Goal: Register for event/course

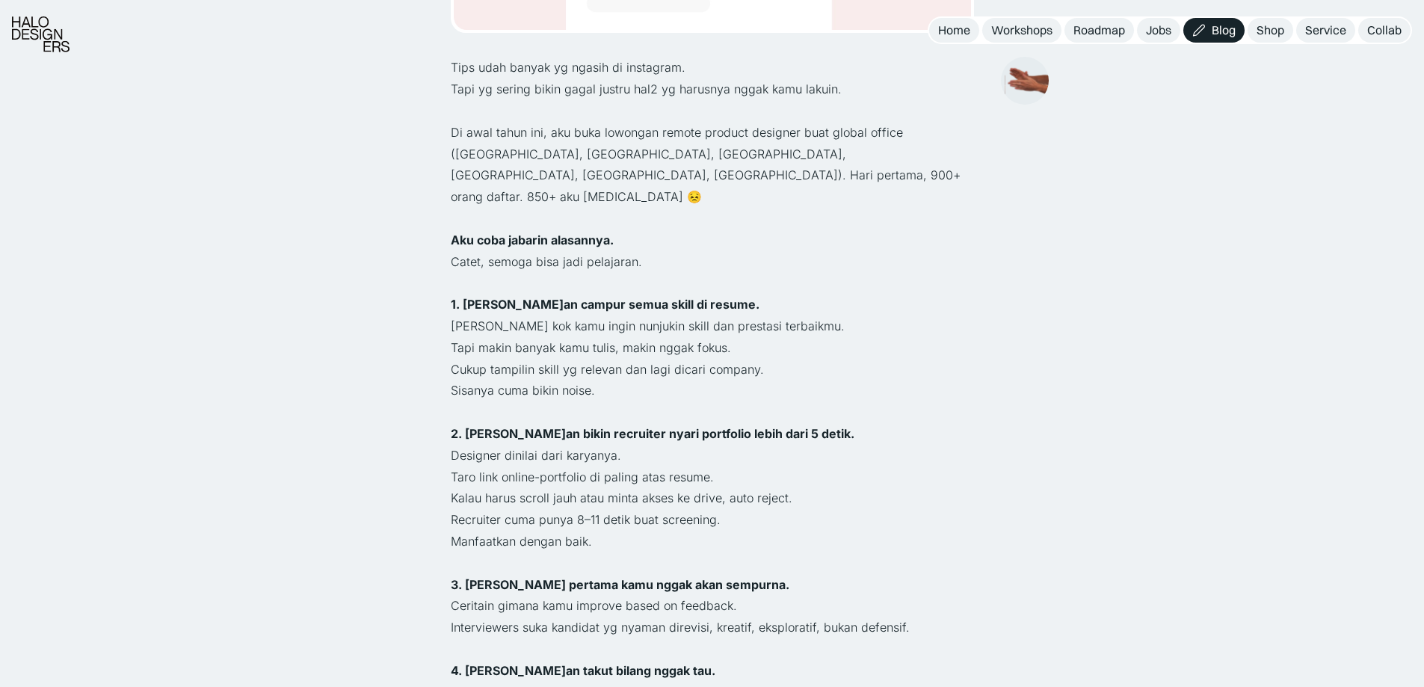
scroll to position [598, 0]
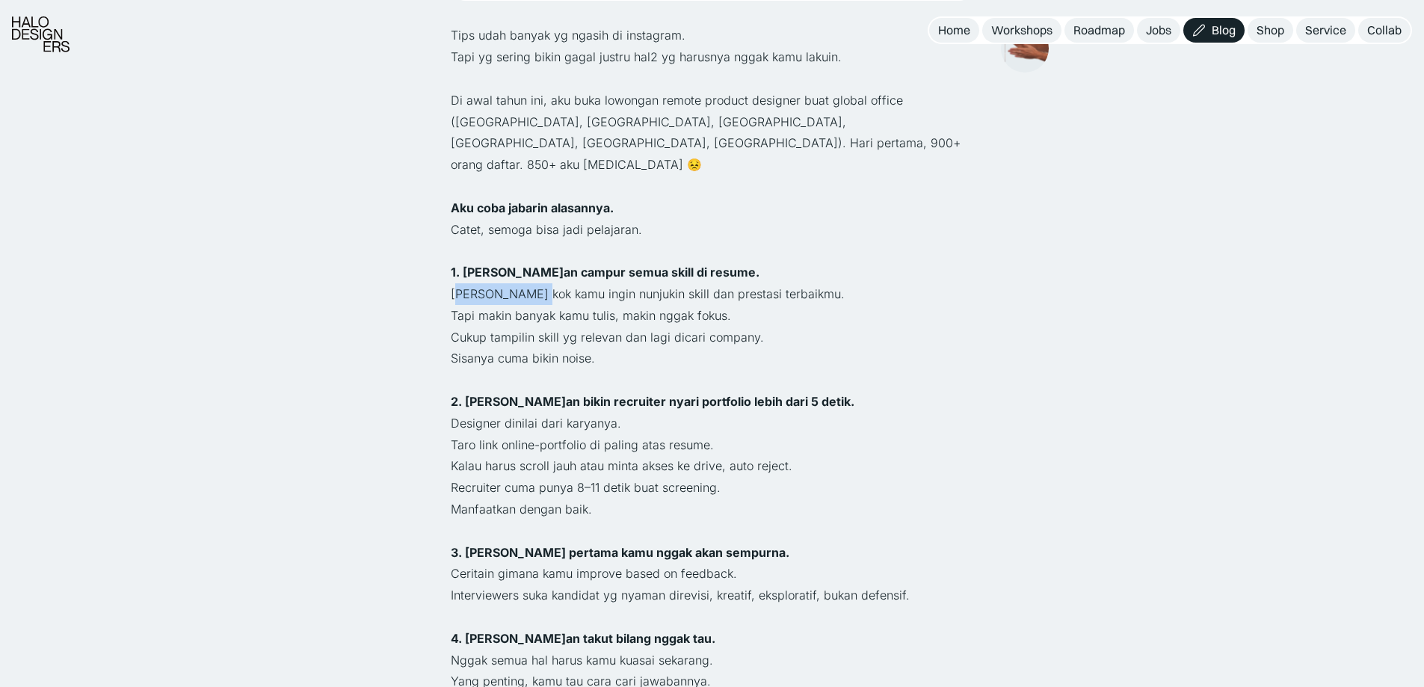
drag, startPoint x: 455, startPoint y: 249, endPoint x: 545, endPoint y: 247, distance: 90.5
click at [545, 283] on p "Paham kok kamu ingin nunjukin skill dan prestasi terbaikmu." at bounding box center [712, 294] width 523 height 22
drag, startPoint x: 443, startPoint y: 271, endPoint x: 501, endPoint y: 290, distance: 60.5
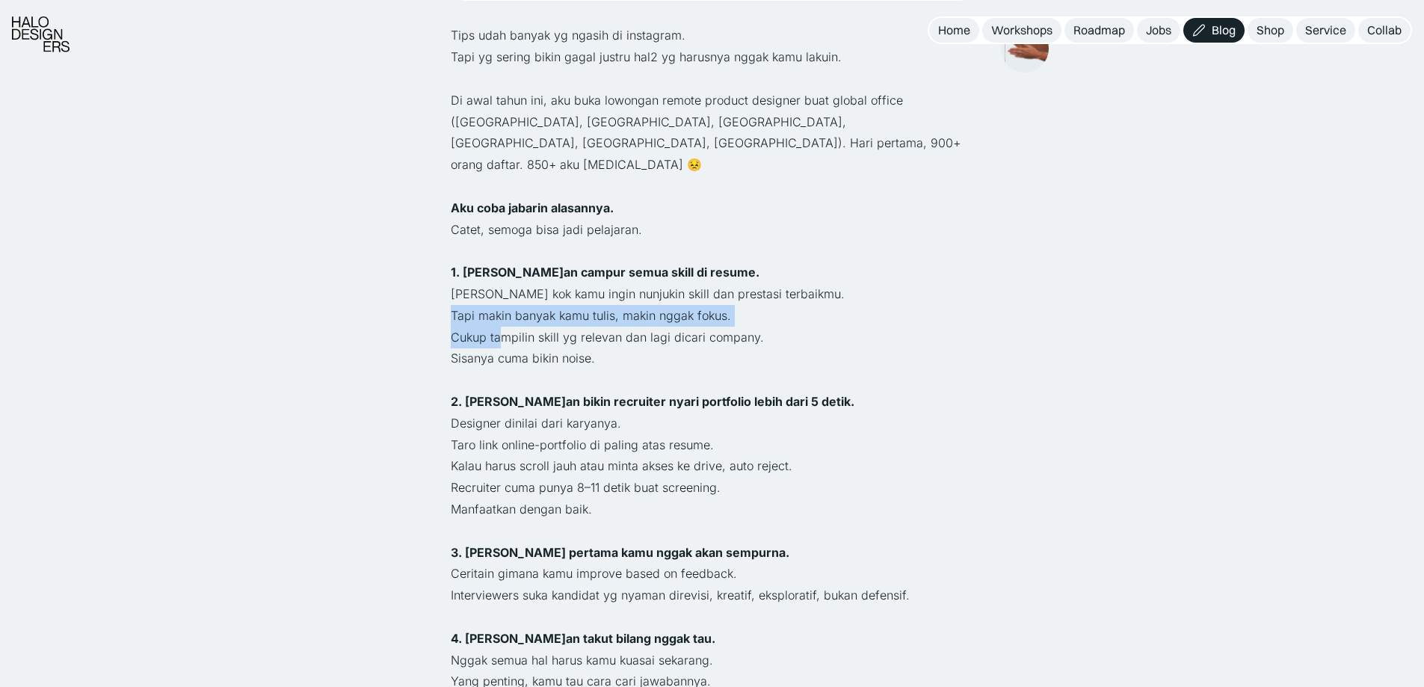
click at [501, 327] on p "Cukup tampilin skill yg relevan dan lagi dicari company." at bounding box center [712, 338] width 523 height 22
drag, startPoint x: 539, startPoint y: 354, endPoint x: 594, endPoint y: 358, distance: 55.5
click at [594, 394] on strong "2. Jangan bikin recruiter nyari portfolio lebih dari 5 detik." at bounding box center [653, 401] width 404 height 15
click at [562, 413] on p "Designer dinilai dari karyanya." at bounding box center [712, 424] width 523 height 22
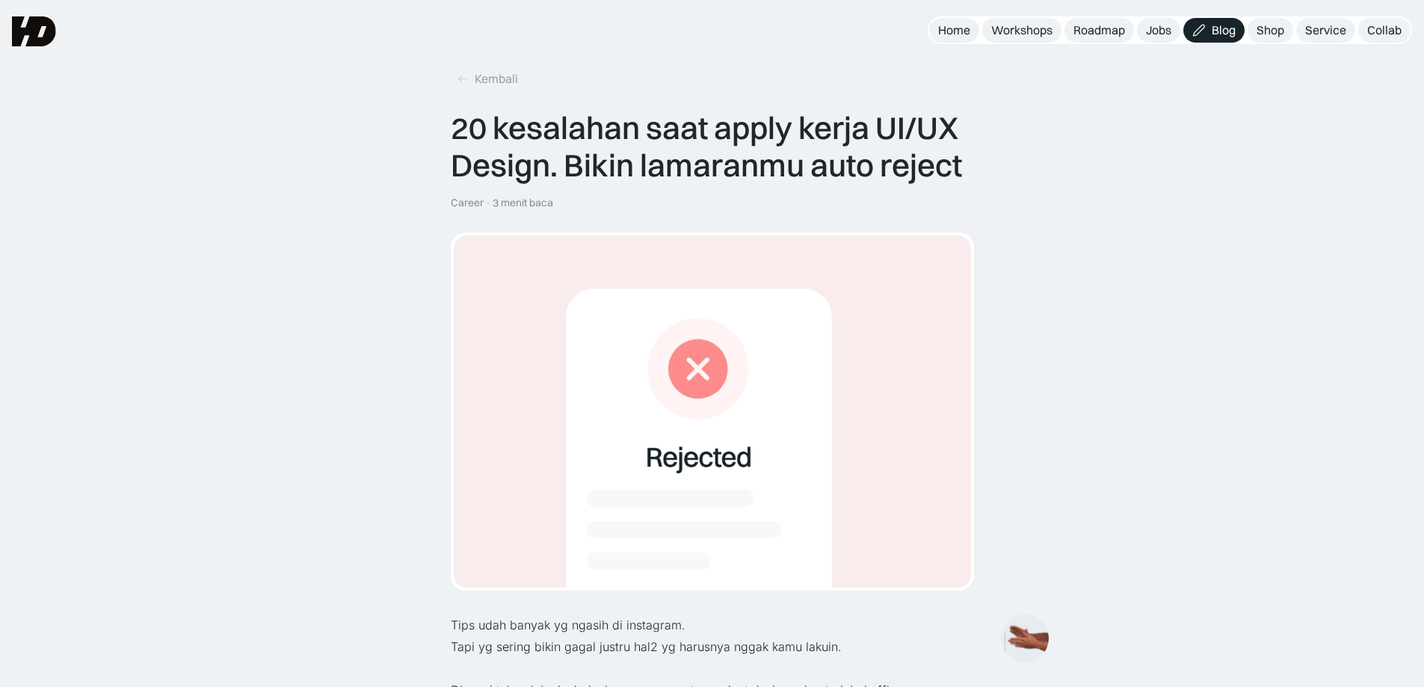
scroll to position [0, 0]
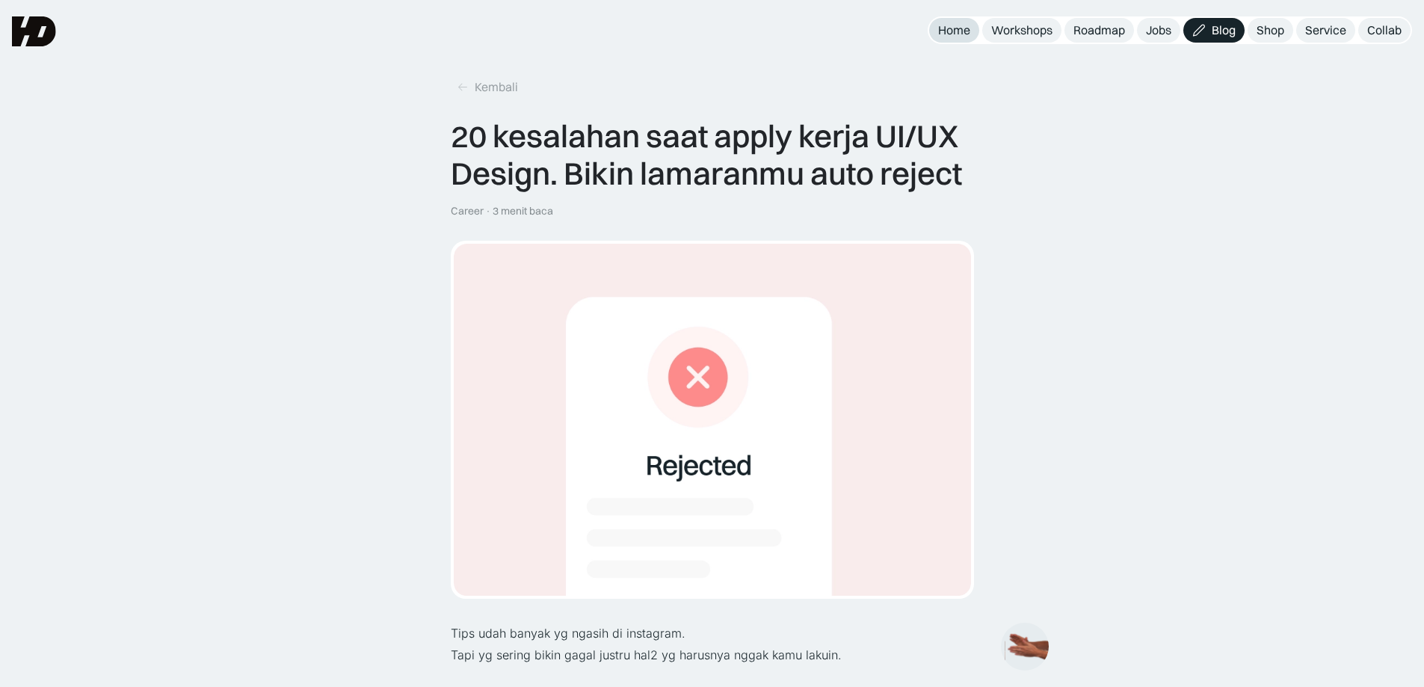
click at [960, 30] on div "Home" at bounding box center [954, 30] width 32 height 16
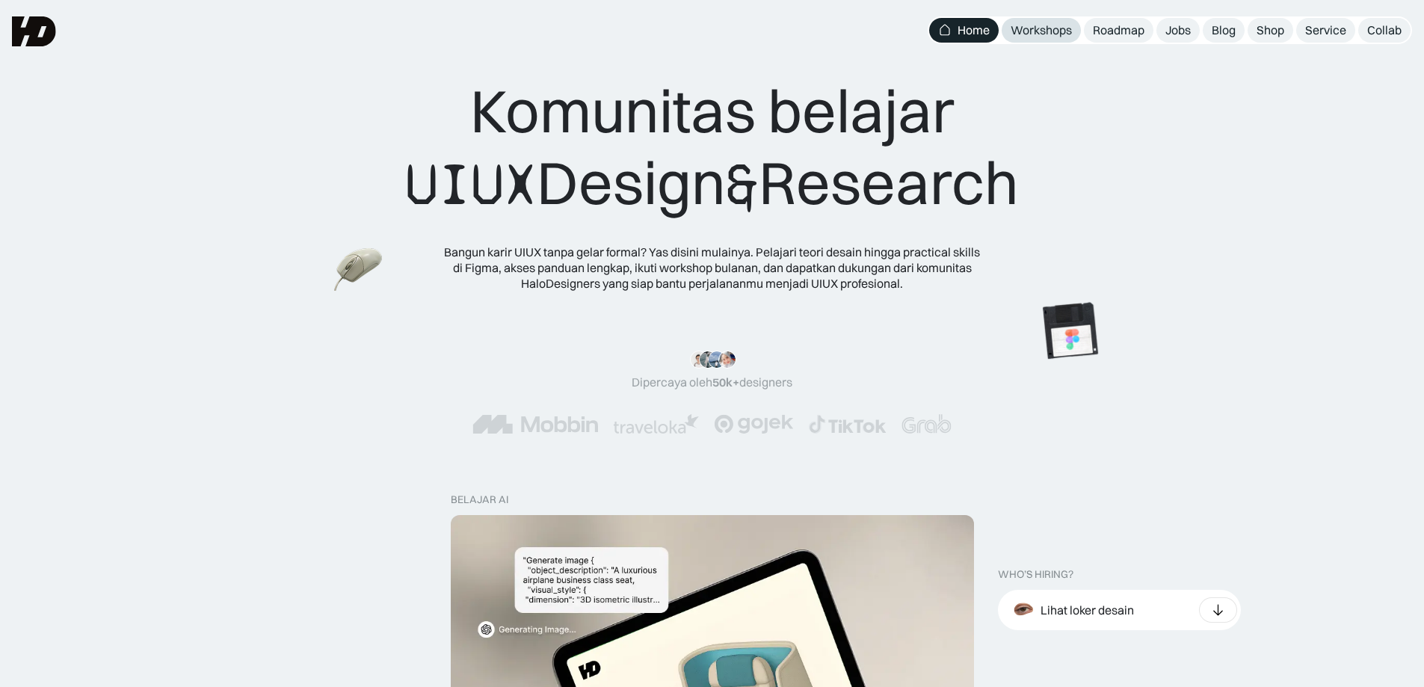
click at [1065, 26] on div "Workshops" at bounding box center [1041, 30] width 61 height 16
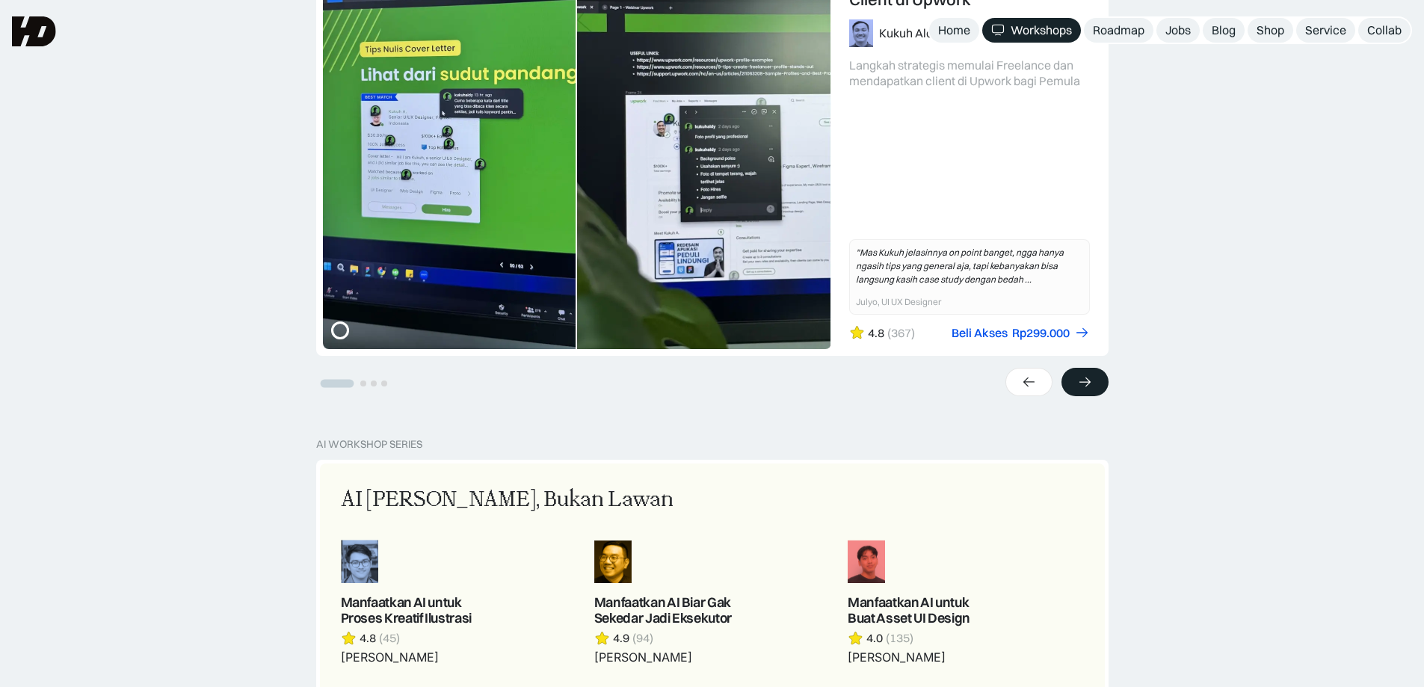
scroll to position [374, 0]
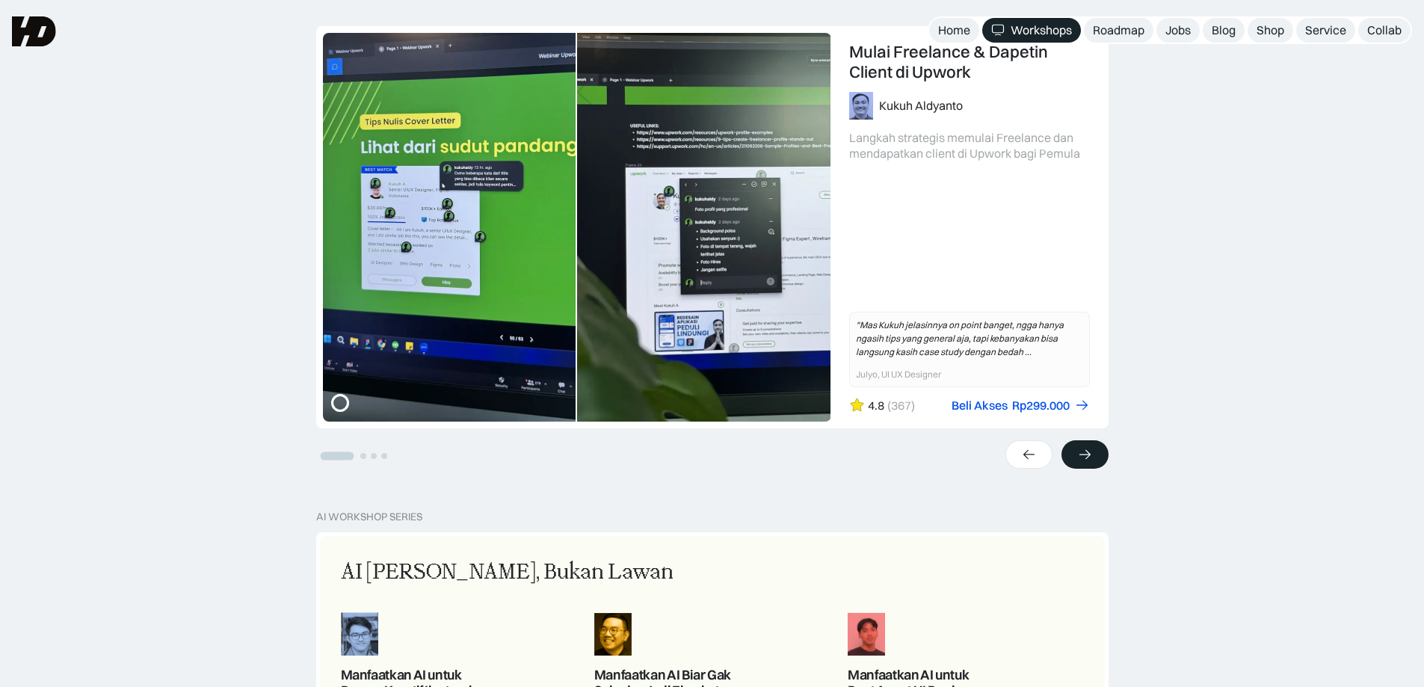
click at [1084, 453] on icon at bounding box center [1085, 454] width 16 height 15
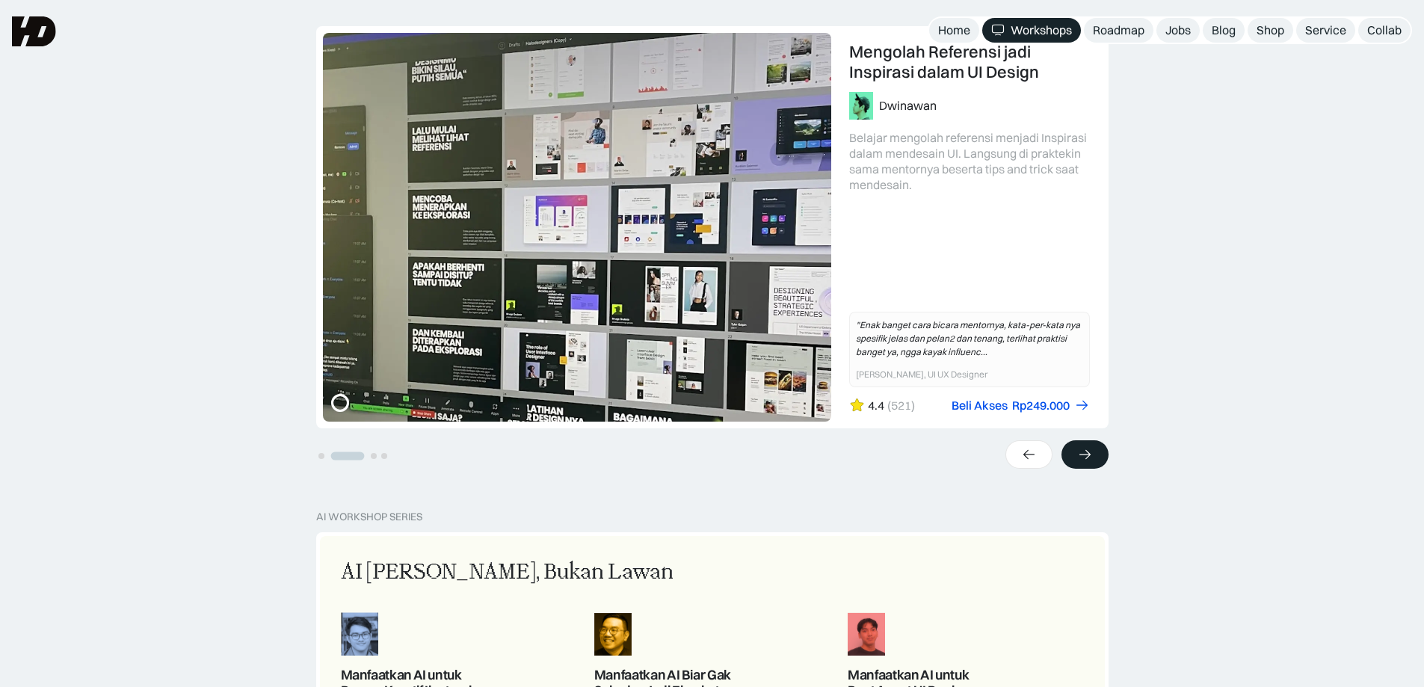
click at [1086, 454] on icon at bounding box center [1085, 454] width 16 height 15
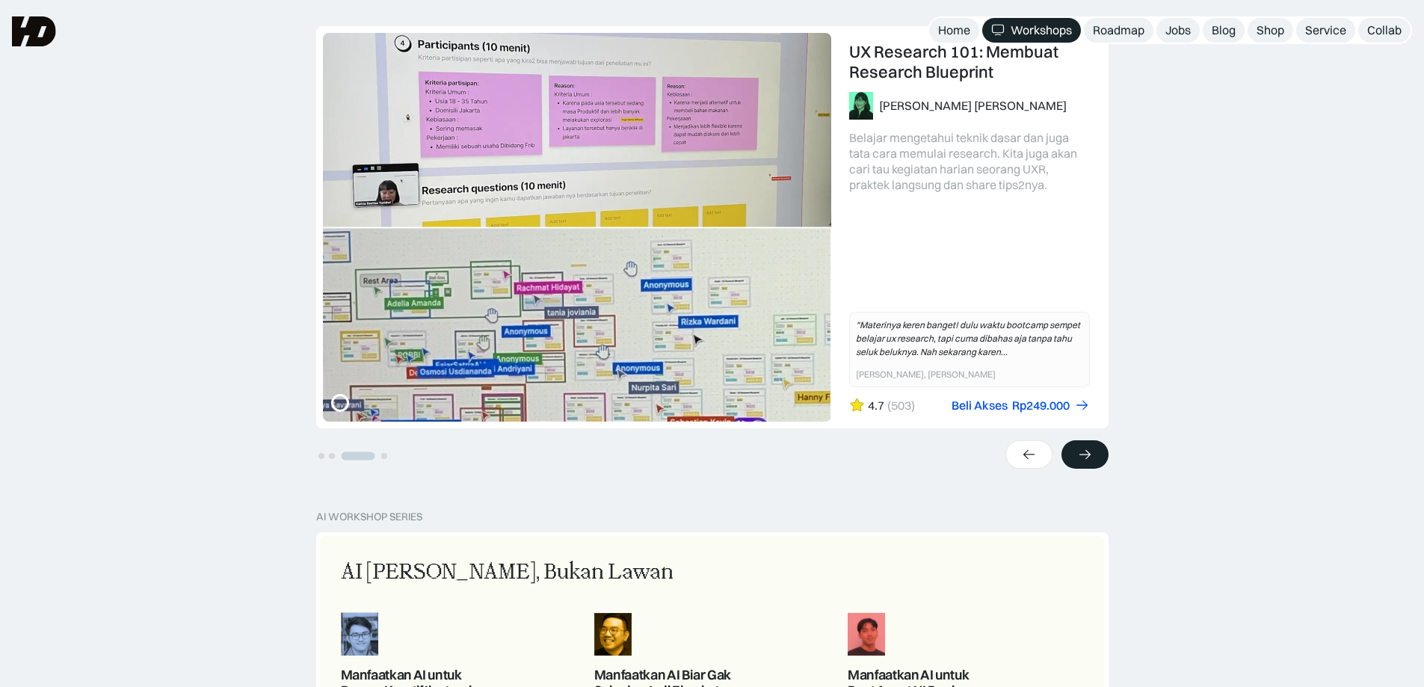
click at [1086, 454] on icon at bounding box center [1085, 454] width 16 height 15
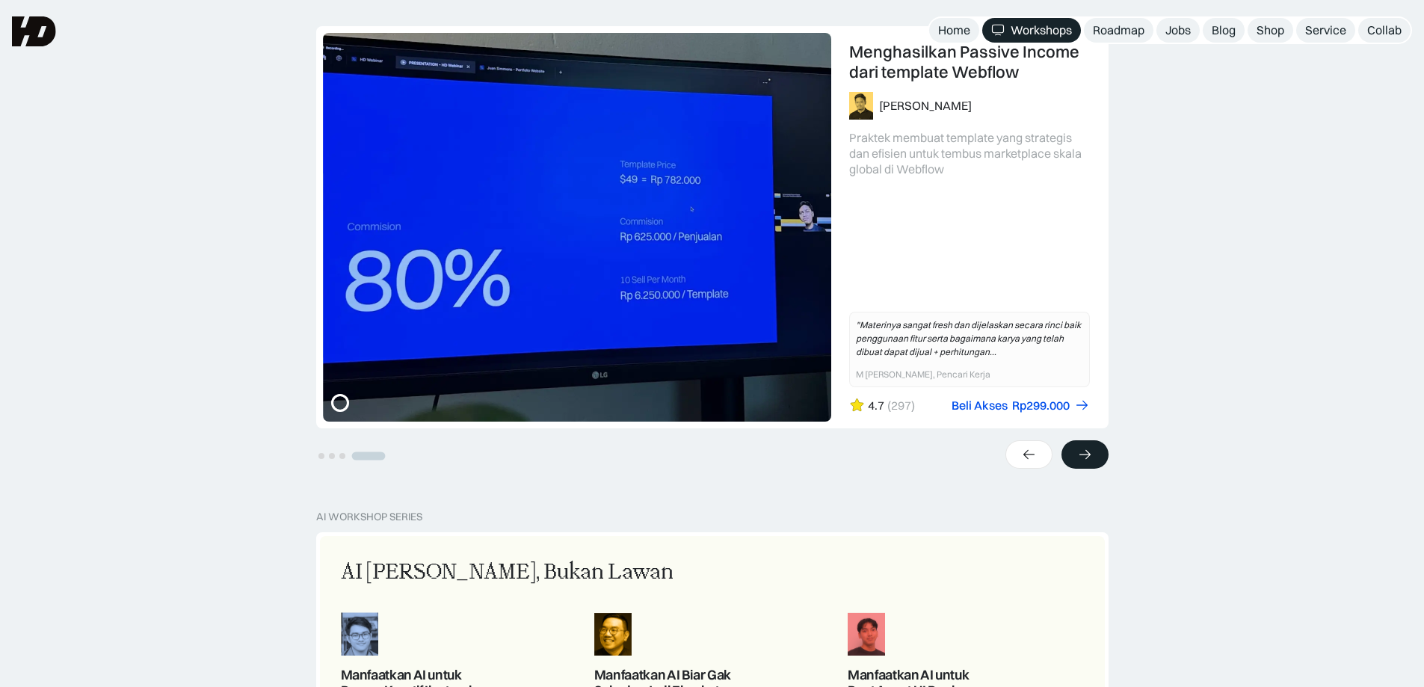
click at [1088, 454] on icon at bounding box center [1085, 454] width 16 height 15
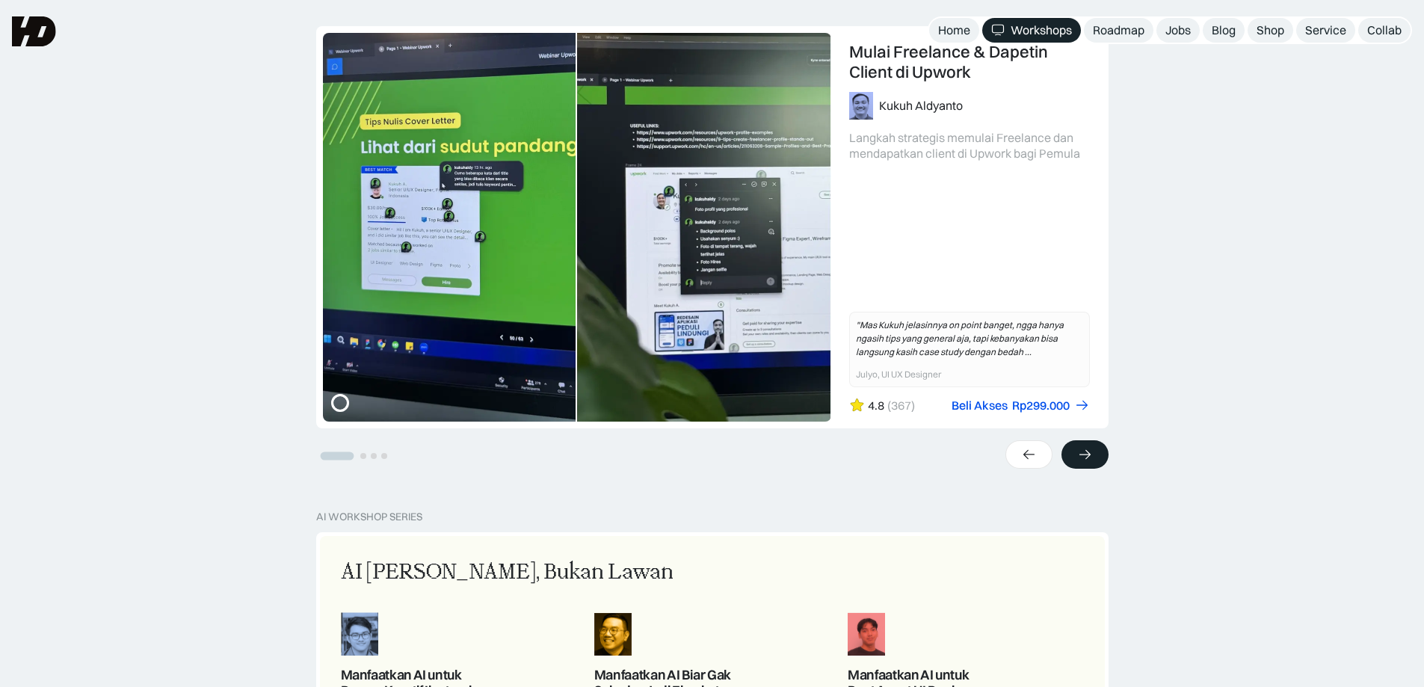
click at [1089, 454] on icon at bounding box center [1085, 455] width 11 height 10
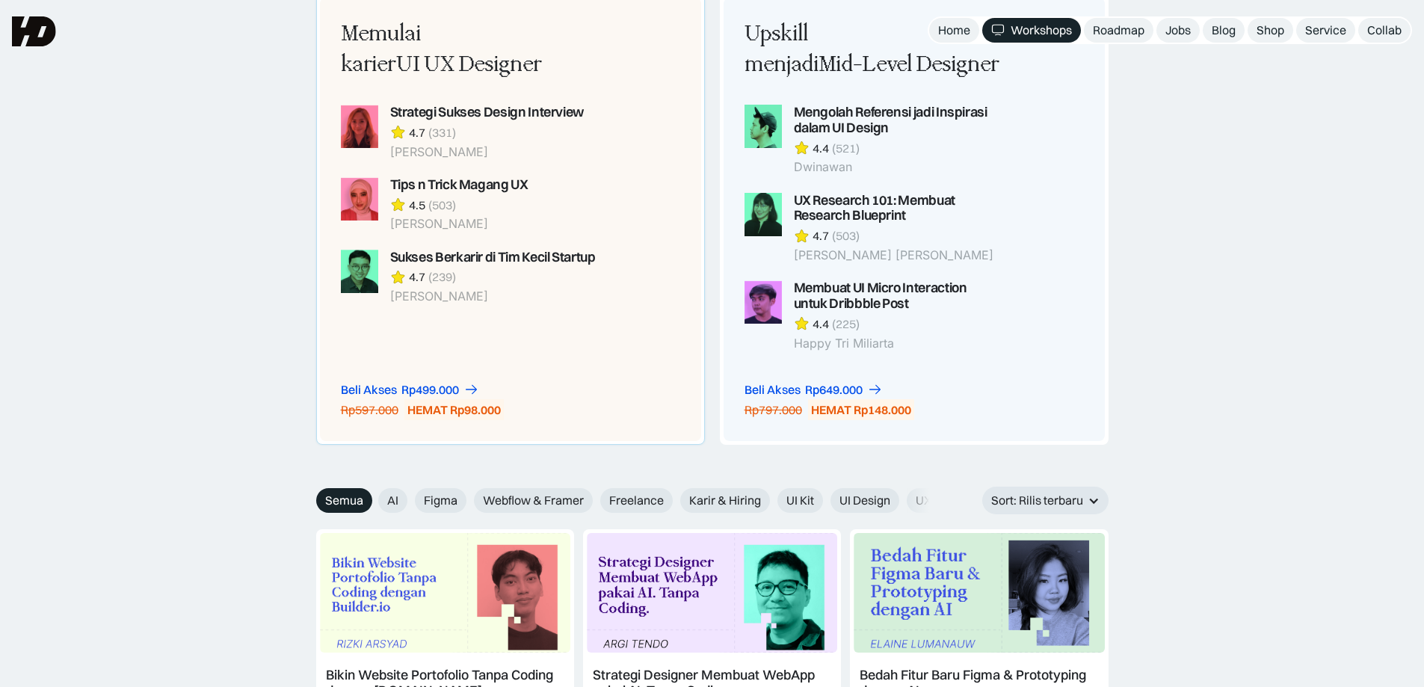
scroll to position [1196, 0]
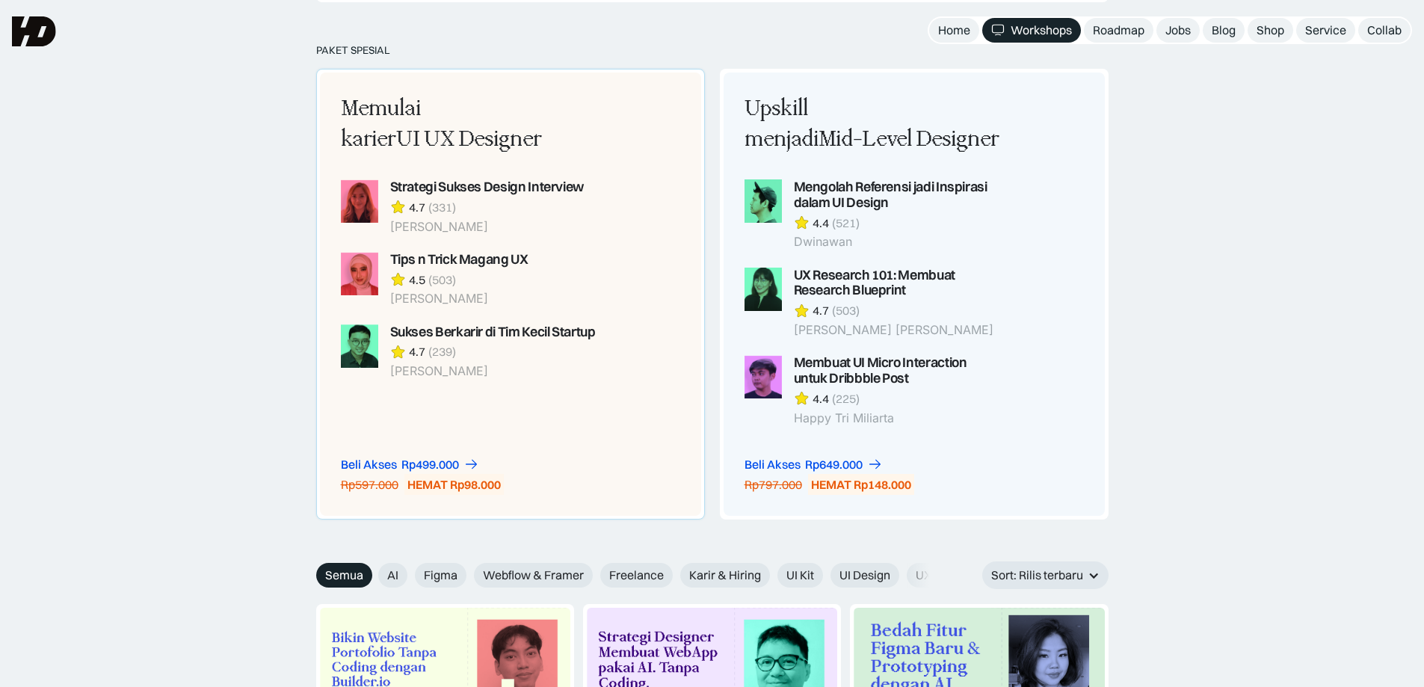
click at [523, 138] on div "Memulai karier UI UX Designer" at bounding box center [469, 124] width 257 height 62
click at [431, 100] on div "Memulai karier UI UX Designer" at bounding box center [469, 124] width 257 height 62
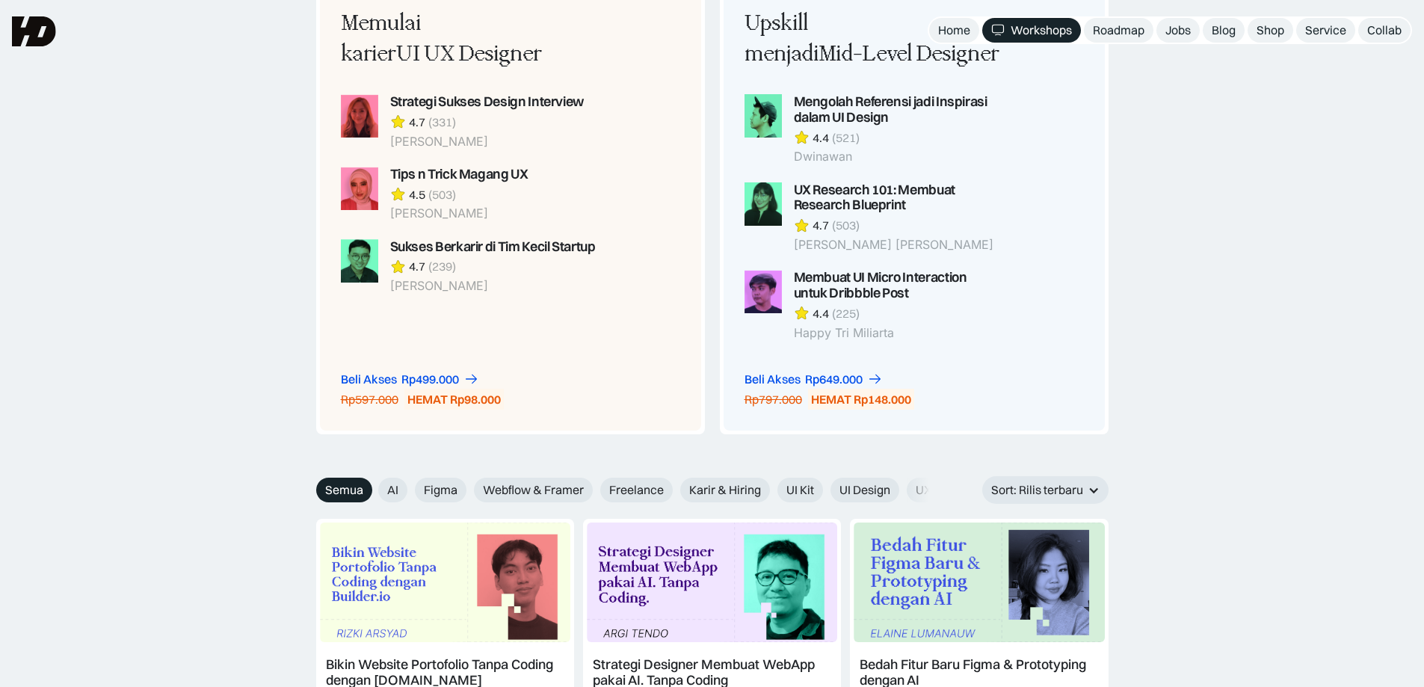
scroll to position [1273, 0]
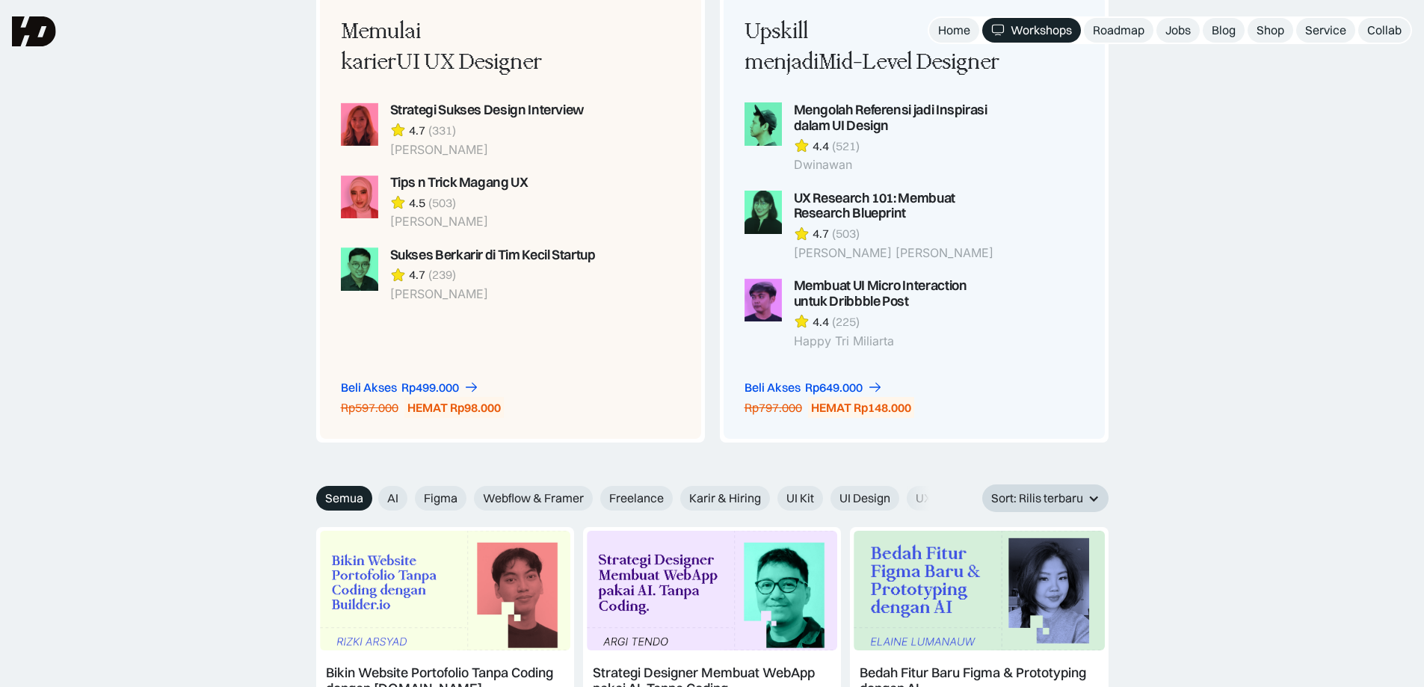
click at [1009, 502] on div "Sort: Rilis terbaru" at bounding box center [1037, 499] width 92 height 16
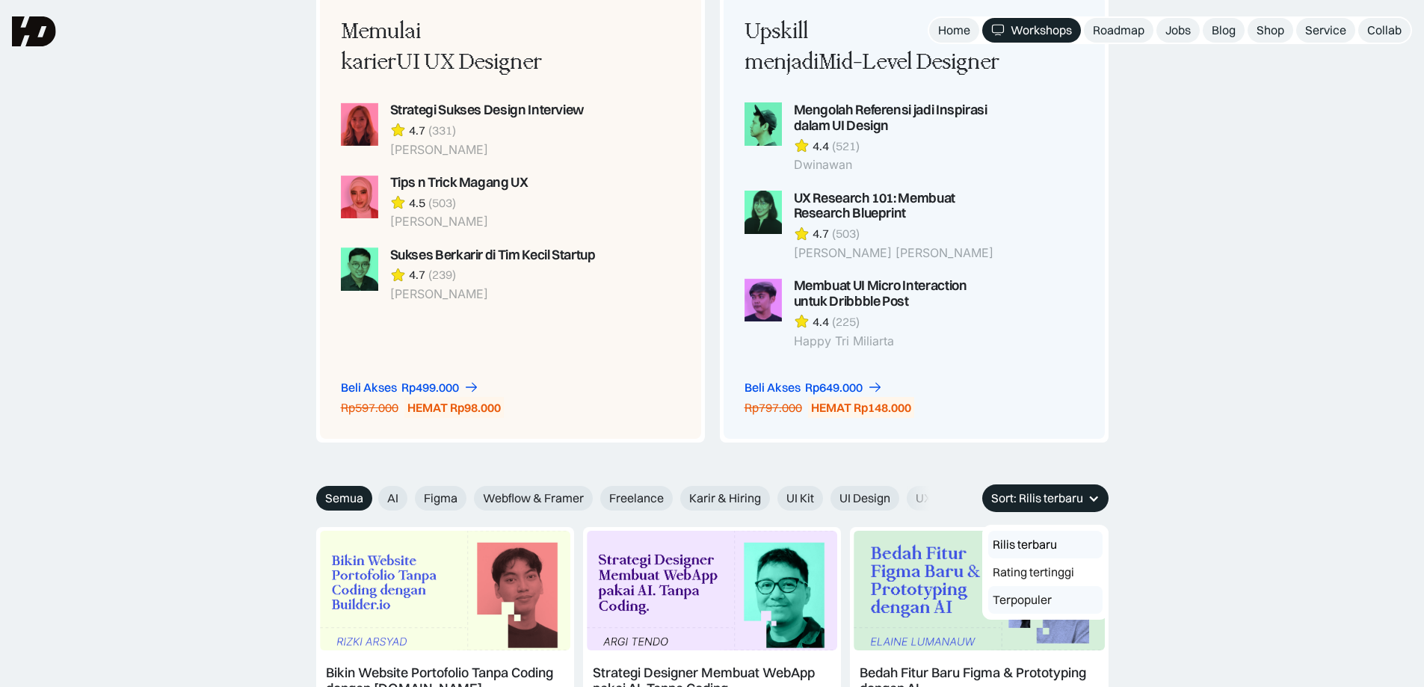
click at [1010, 605] on link "Terpopuler" at bounding box center [1045, 600] width 114 height 28
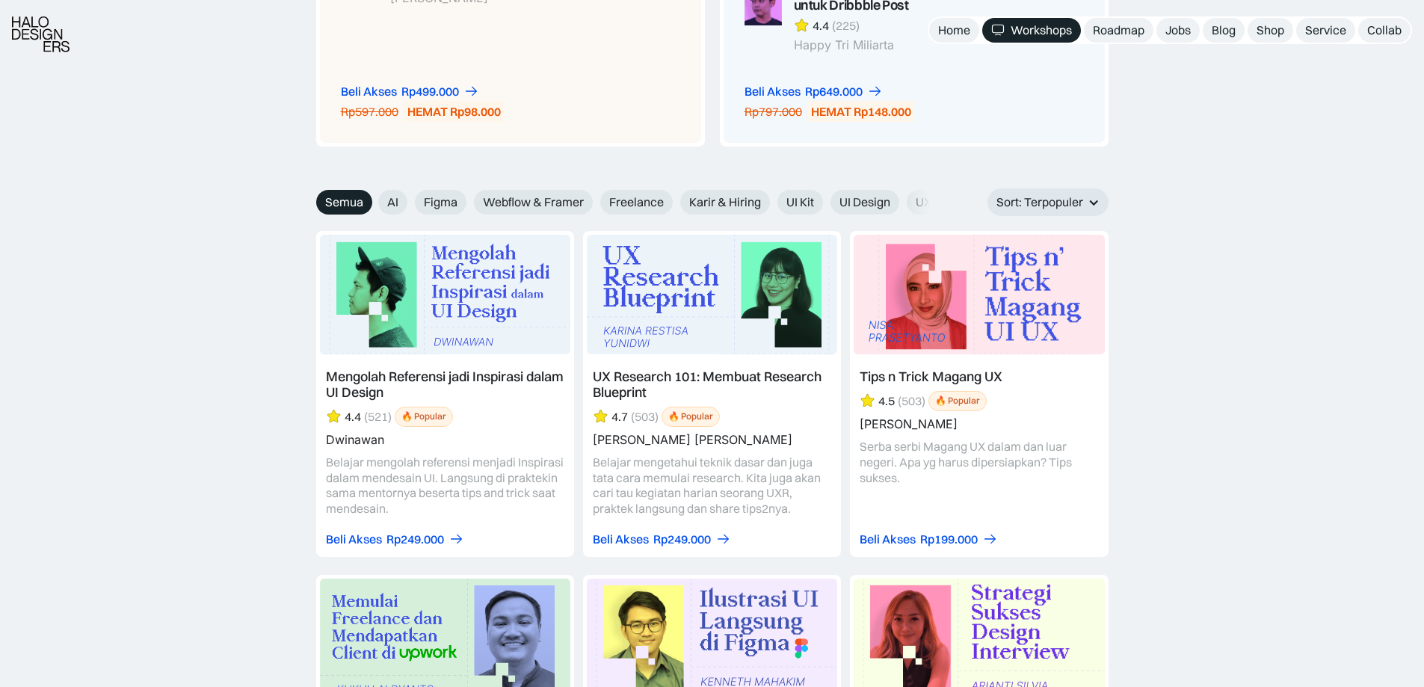
scroll to position [1572, 0]
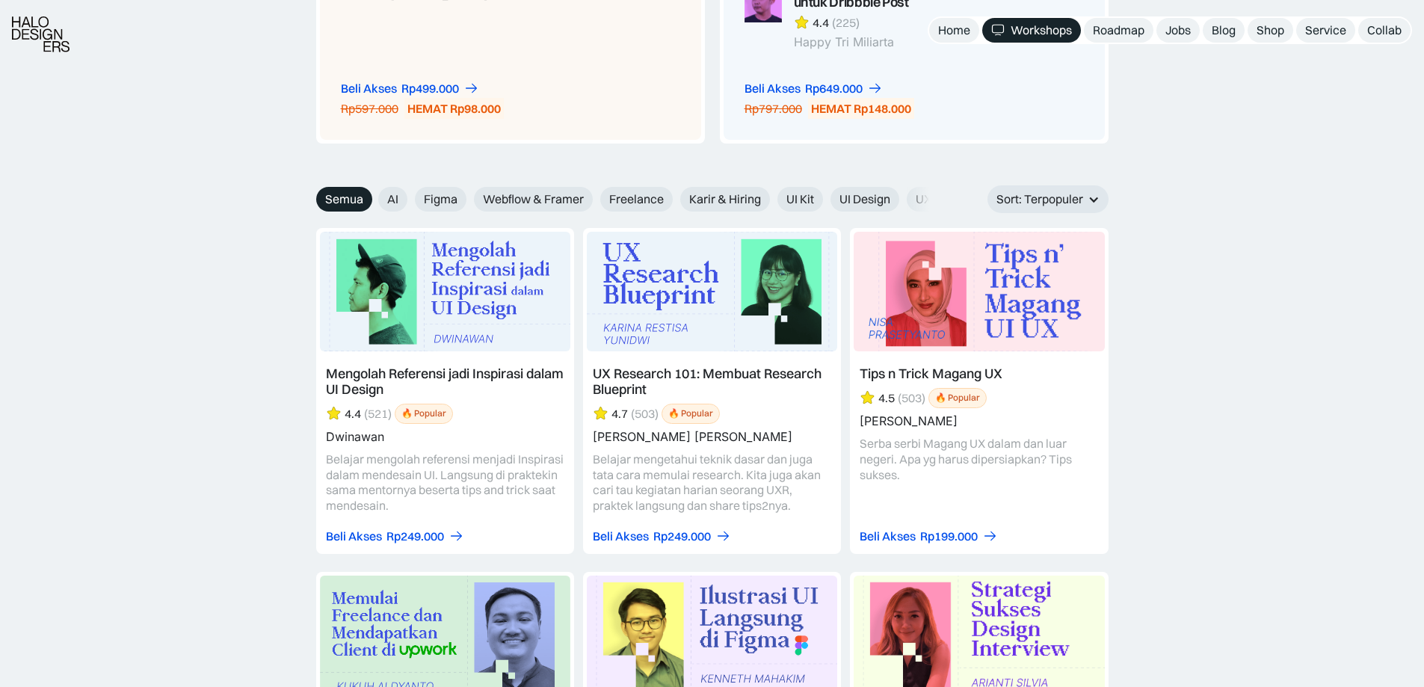
click at [413, 386] on link at bounding box center [445, 391] width 258 height 326
